Goal: Task Accomplishment & Management: Use online tool/utility

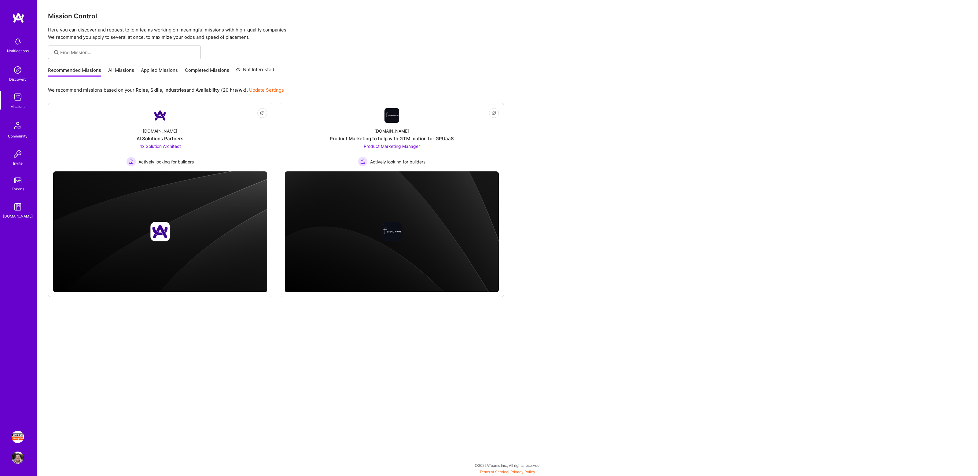
click at [19, 436] on img at bounding box center [18, 437] width 12 height 12
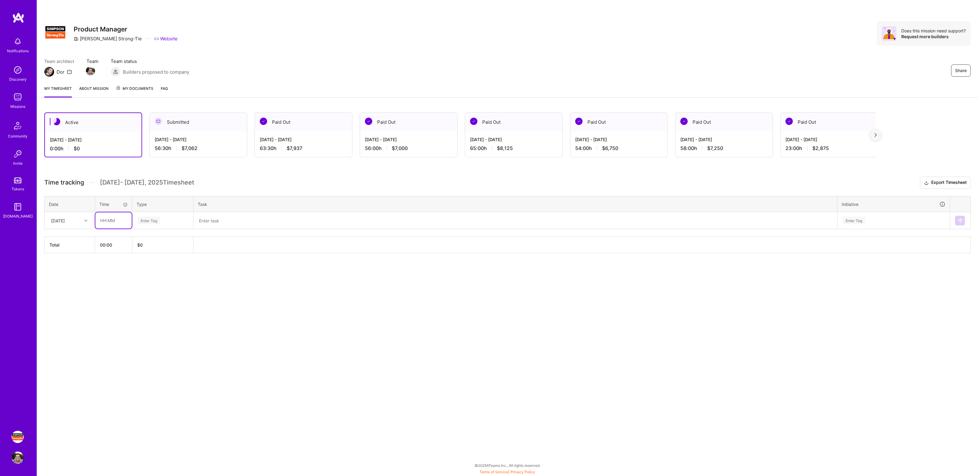
click at [108, 224] on input "text" at bounding box center [113, 220] width 36 height 16
type input "01:00"
type input "mana"
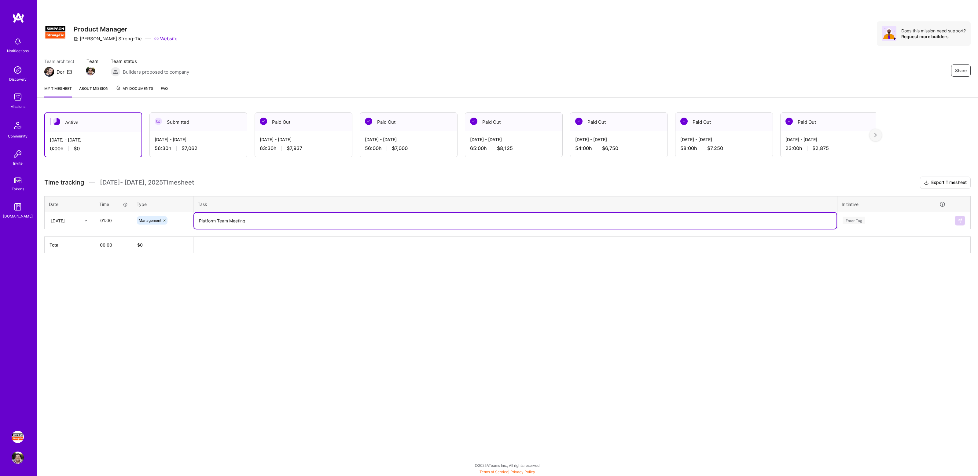
type textarea "Platform Team Meeting"
click at [861, 221] on div "Enter Tag" at bounding box center [854, 220] width 23 height 9
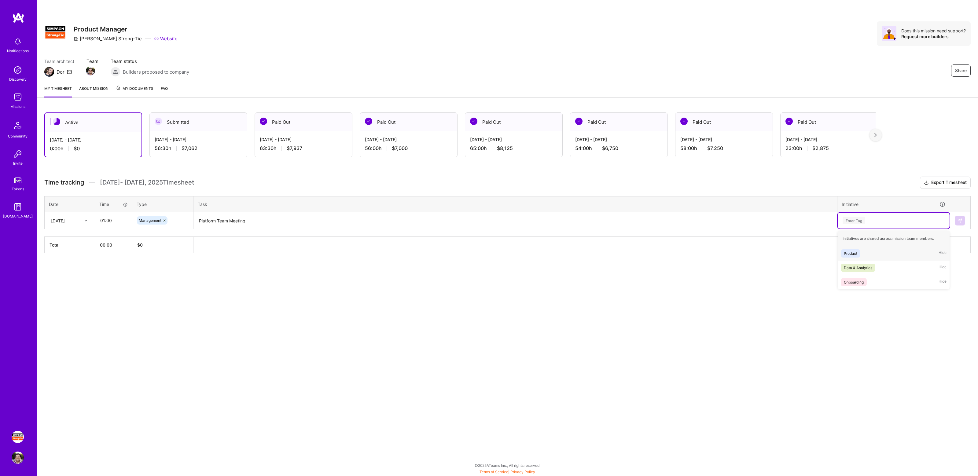
click at [871, 253] on div "Product Hide" at bounding box center [894, 253] width 112 height 14
click at [962, 218] on img at bounding box center [960, 220] width 5 height 5
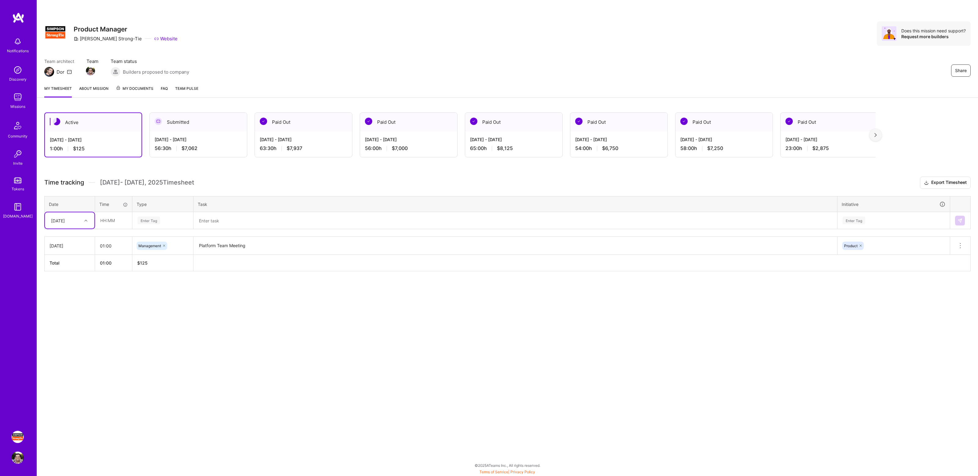
click at [248, 169] on div "Active [DATE] - [DATE] 1:00 h $125 Submitted [DATE] - [DATE] 56:30 h $7,062 Pai…" at bounding box center [507, 203] width 941 height 196
click at [264, 170] on div "Active [DATE] - [DATE] 1:00 h $125 Submitted [DATE] - [DATE] 56:30 h $7,062 Pai…" at bounding box center [507, 203] width 941 height 196
click at [711, 50] on div "Share Product Manager [PERSON_NAME]-Tie Website Does this mission need support?…" at bounding box center [507, 40] width 941 height 80
click at [764, 53] on div "Share Product Manager [PERSON_NAME]-Tie Website Does this mission need support?…" at bounding box center [507, 40] width 941 height 80
